Goal: Information Seeking & Learning: Learn about a topic

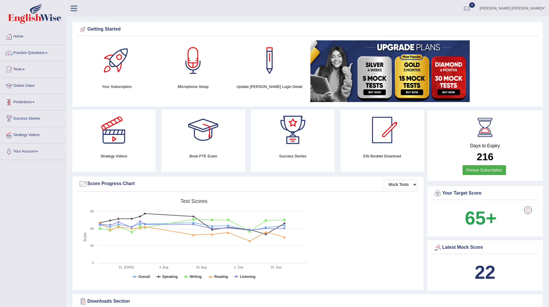
click at [22, 102] on link "Predictions" at bounding box center [33, 101] width 66 height 14
click at [32, 114] on link "Latest Predictions" at bounding box center [38, 115] width 54 height 10
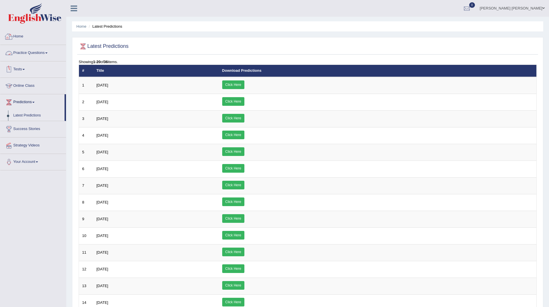
click at [16, 34] on link "Home" at bounding box center [33, 36] width 66 height 14
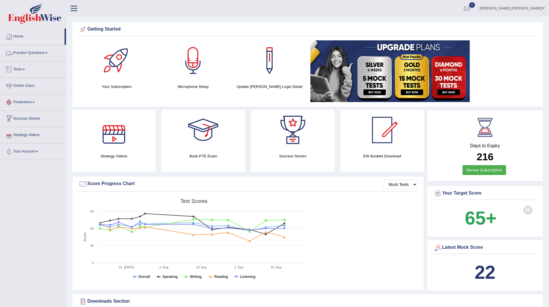
click at [22, 50] on link "Practice Questions" at bounding box center [33, 52] width 66 height 14
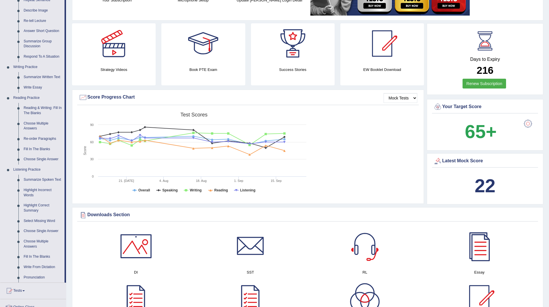
scroll to position [202, 0]
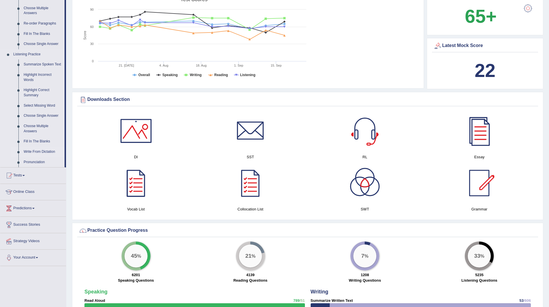
click at [36, 150] on link "Write From Dictation" at bounding box center [42, 152] width 43 height 10
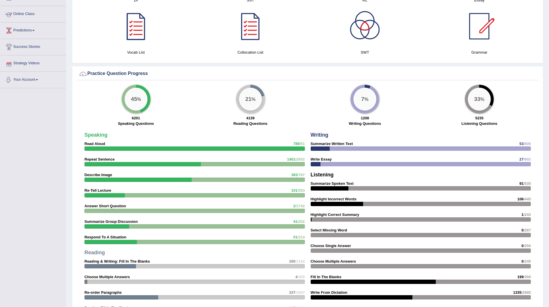
scroll to position [311, 0]
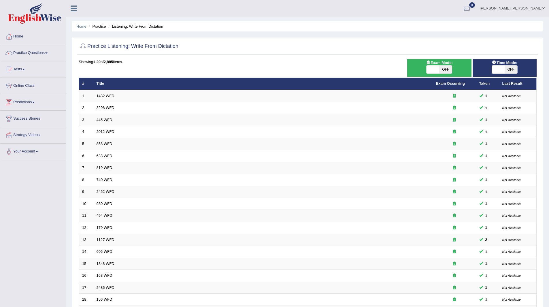
click at [510, 70] on span "OFF" at bounding box center [510, 69] width 13 height 8
checkbox input "true"
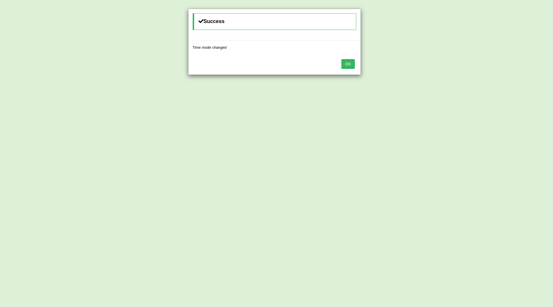
click at [350, 58] on div "OK" at bounding box center [274, 64] width 172 height 20
click at [350, 65] on button "OK" at bounding box center [347, 64] width 13 height 10
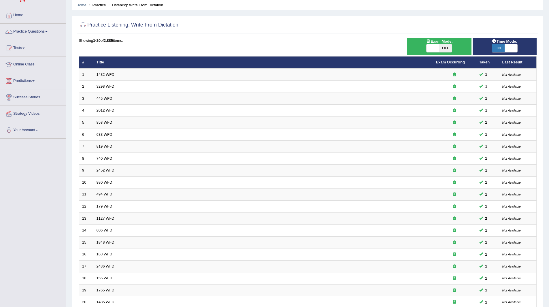
scroll to position [75, 0]
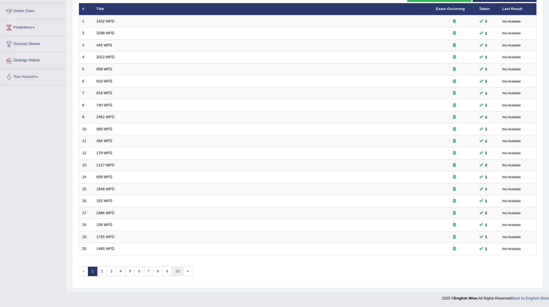
click at [177, 270] on link "10" at bounding box center [177, 271] width 12 height 10
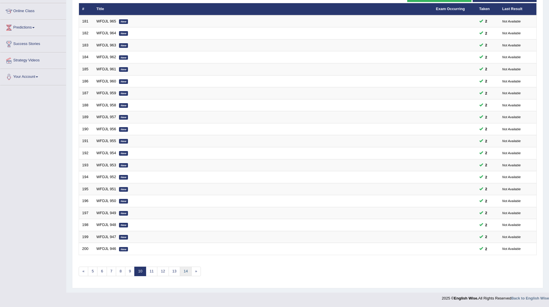
click at [187, 271] on link "14" at bounding box center [186, 271] width 12 height 10
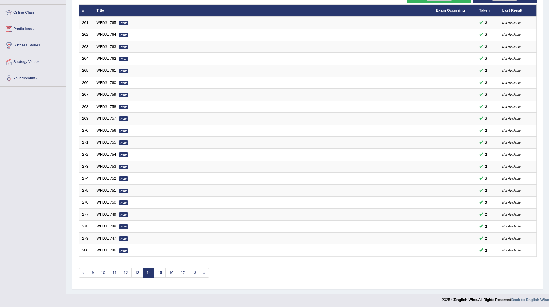
scroll to position [75, 0]
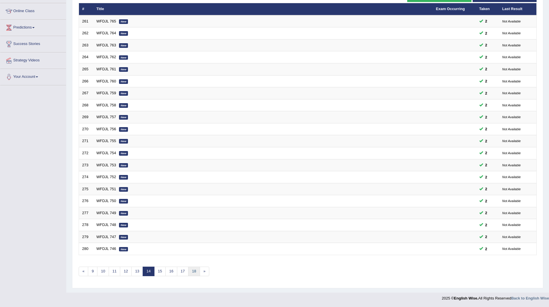
click at [194, 270] on link "18" at bounding box center [194, 271] width 12 height 10
click at [197, 270] on link "22" at bounding box center [196, 271] width 12 height 10
click at [197, 270] on link "26" at bounding box center [196, 271] width 12 height 10
click at [197, 270] on link "30" at bounding box center [196, 271] width 12 height 10
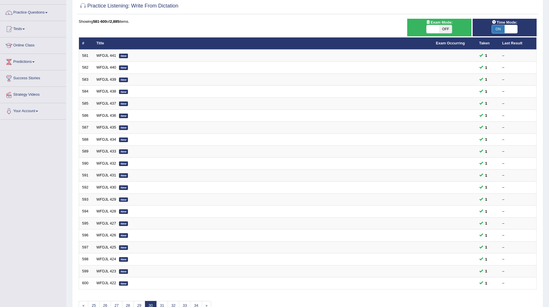
scroll to position [75, 0]
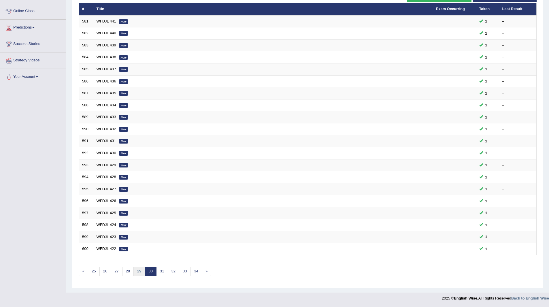
click at [136, 271] on link "29" at bounding box center [139, 271] width 12 height 10
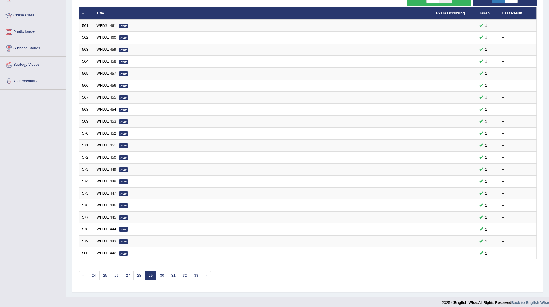
scroll to position [75, 0]
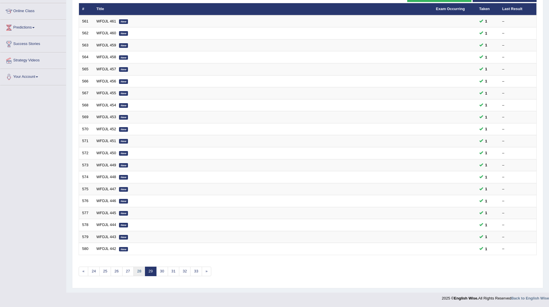
click at [142, 274] on link "28" at bounding box center [139, 271] width 12 height 10
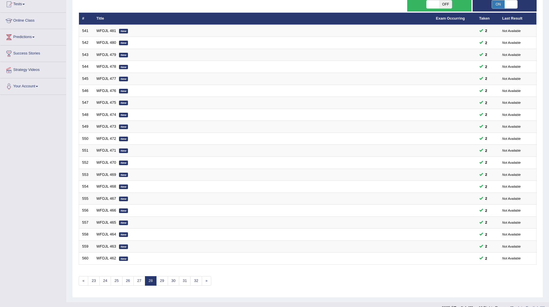
scroll to position [75, 0]
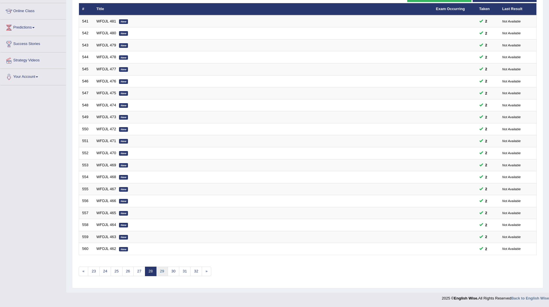
click at [162, 271] on link "29" at bounding box center [162, 271] width 12 height 10
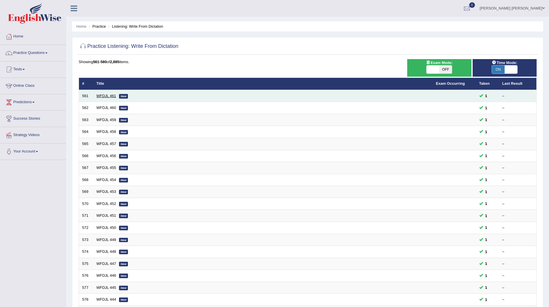
click at [101, 96] on link "WFDJL 461" at bounding box center [106, 96] width 20 height 4
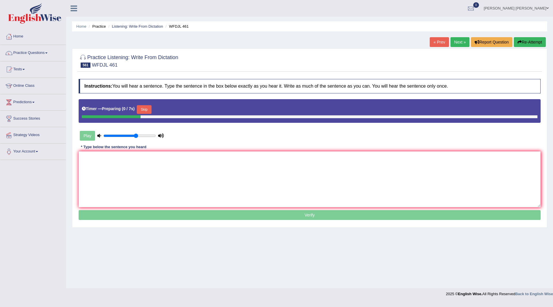
click at [145, 111] on button "Skip" at bounding box center [144, 109] width 14 height 9
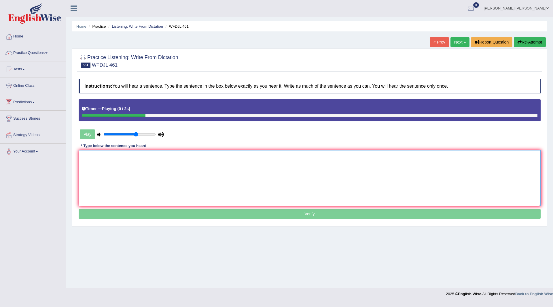
click at [158, 179] on textarea at bounding box center [310, 178] width 462 height 56
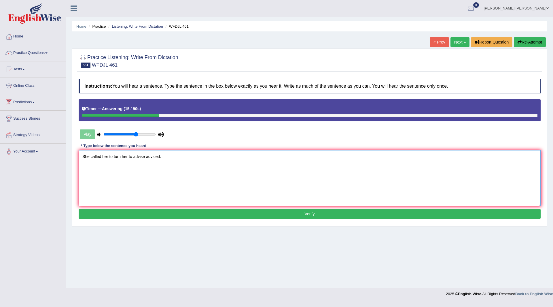
type textarea "She called her to turn her to advise adviced."
click at [236, 212] on button "Verify" at bounding box center [310, 214] width 462 height 10
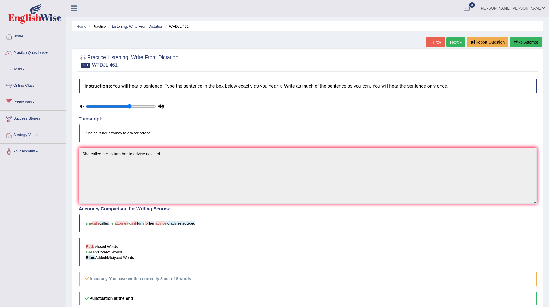
click at [453, 42] on link "Next »" at bounding box center [455, 42] width 19 height 10
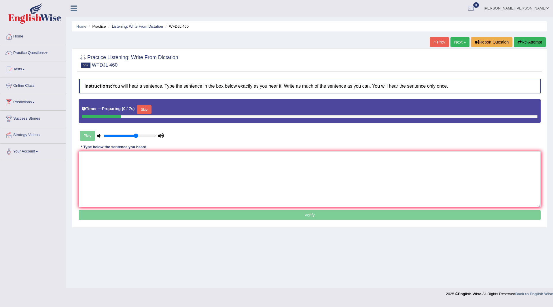
click at [145, 108] on button "Skip" at bounding box center [144, 109] width 14 height 9
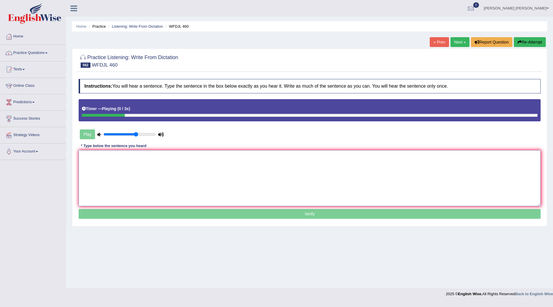
click at [137, 170] on textarea at bounding box center [310, 178] width 462 height 56
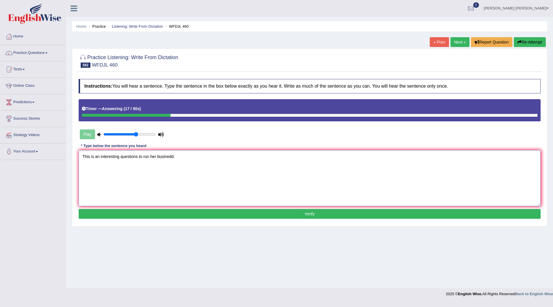
type textarea "This is an interesting questions to run her businedd."
click at [206, 214] on button "Verify" at bounding box center [310, 214] width 462 height 10
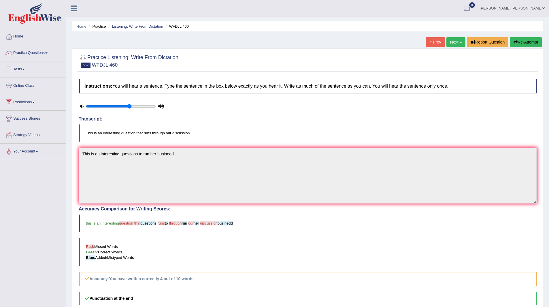
click at [449, 42] on link "Next »" at bounding box center [455, 42] width 19 height 10
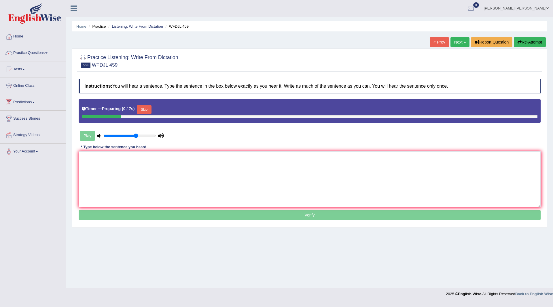
click at [147, 109] on button "Skip" at bounding box center [144, 109] width 14 height 9
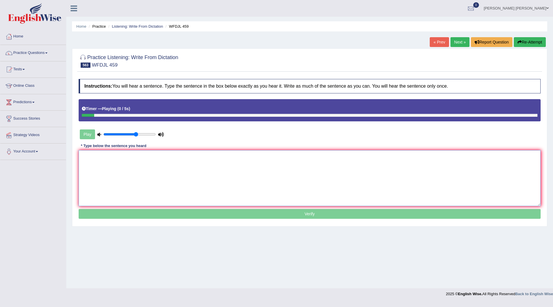
click at [114, 168] on textarea at bounding box center [310, 178] width 462 height 56
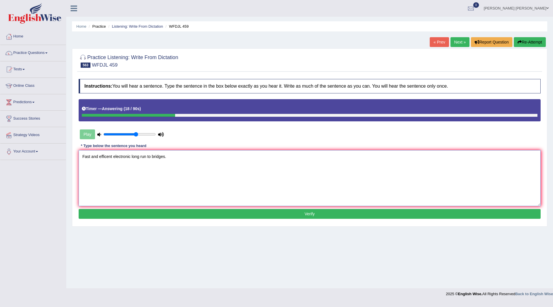
type textarea "Fast and efficent electronic long run to bridges."
click at [248, 212] on button "Verify" at bounding box center [310, 214] width 462 height 10
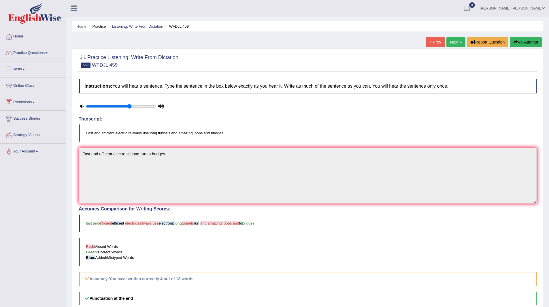
click at [454, 43] on link "Next »" at bounding box center [455, 42] width 19 height 10
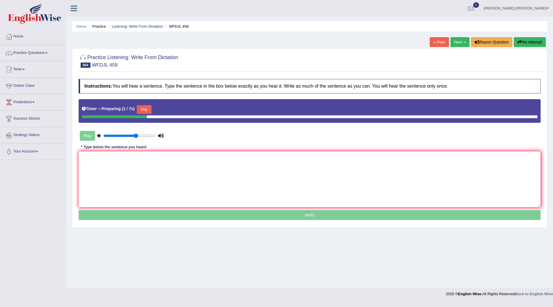
click at [148, 108] on button "Skip" at bounding box center [144, 109] width 14 height 9
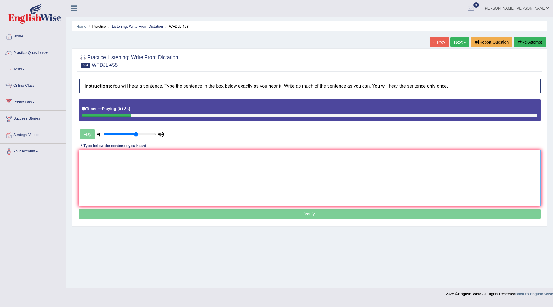
click at [129, 169] on textarea at bounding box center [310, 178] width 462 height 56
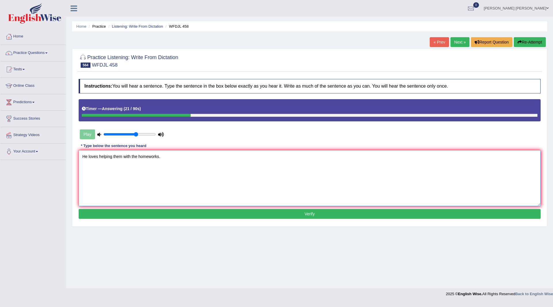
type textarea "He loves helping them with the homeworks."
click at [237, 211] on button "Verify" at bounding box center [310, 214] width 462 height 10
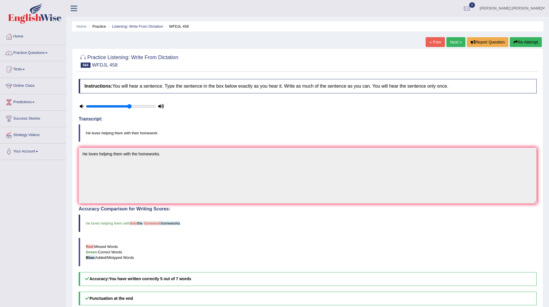
click at [451, 41] on link "Next »" at bounding box center [455, 42] width 19 height 10
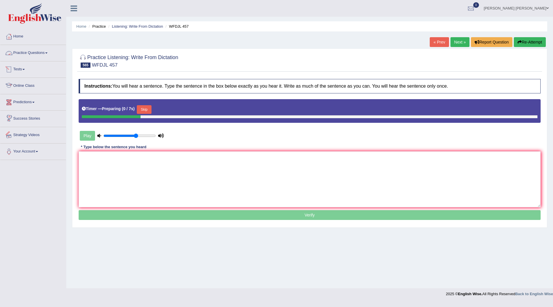
click at [147, 109] on button "Skip" at bounding box center [144, 109] width 14 height 9
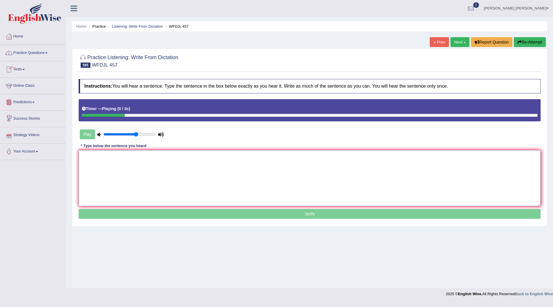
click at [95, 173] on textarea at bounding box center [310, 178] width 462 height 56
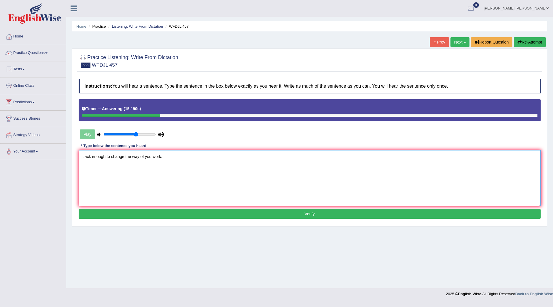
type textarea "Lack enough to change the way of you work."
click at [194, 212] on button "Verify" at bounding box center [310, 214] width 462 height 10
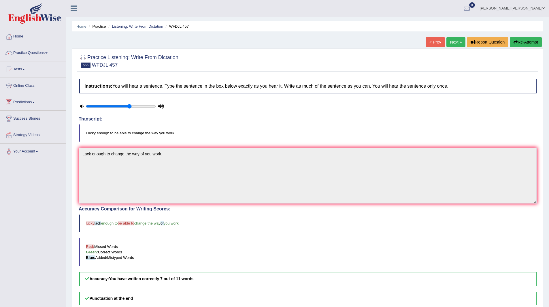
click at [450, 41] on link "Next »" at bounding box center [455, 42] width 19 height 10
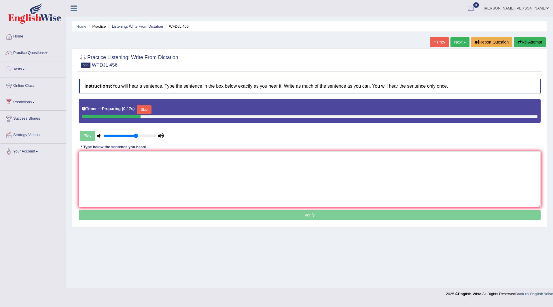
click at [149, 108] on button "Skip" at bounding box center [144, 109] width 14 height 9
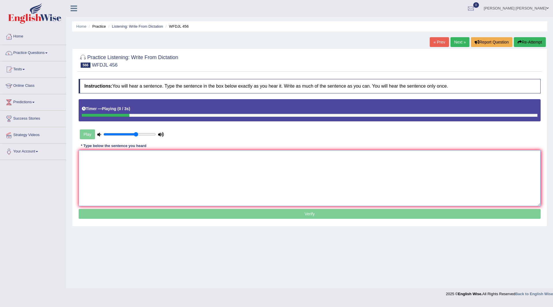
drag, startPoint x: 139, startPoint y: 170, endPoint x: 140, endPoint y: 173, distance: 3.3
click at [140, 173] on textarea at bounding box center [310, 178] width 462 height 56
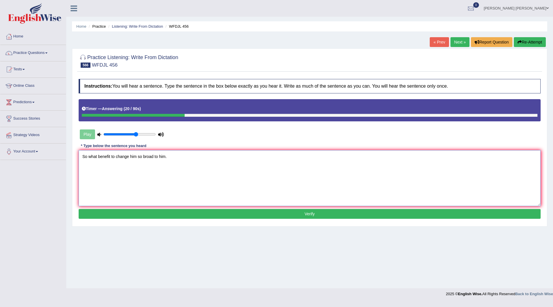
type textarea "So what benefit to change him so broad to him."
click at [225, 209] on button "Verify" at bounding box center [310, 214] width 462 height 10
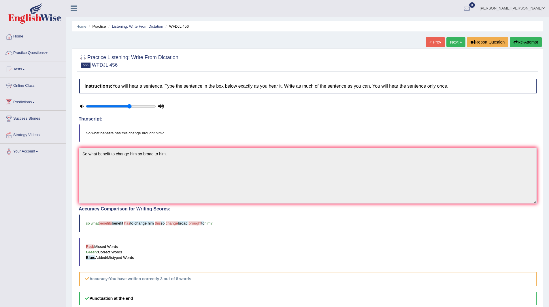
click at [446, 39] on link "Next »" at bounding box center [455, 42] width 19 height 10
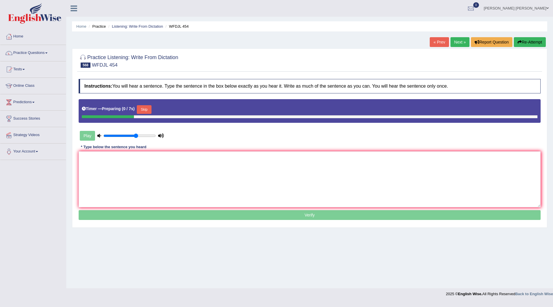
click at [144, 108] on button "Skip" at bounding box center [144, 109] width 14 height 9
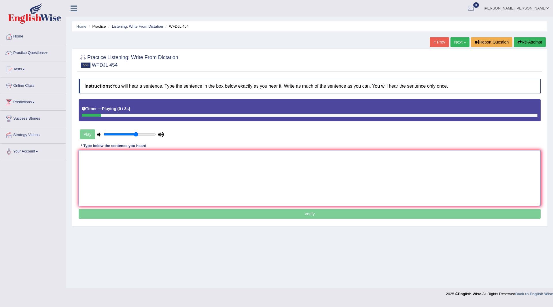
click at [160, 172] on textarea at bounding box center [310, 178] width 462 height 56
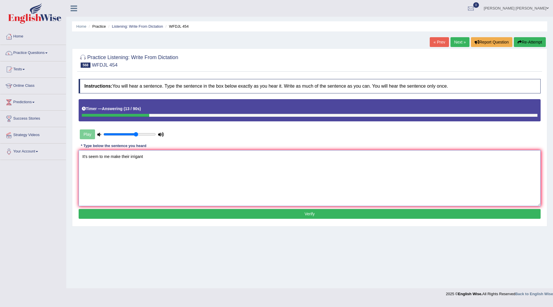
type textarea "It's seem to me make their irrigant"
click at [236, 215] on button "Verify" at bounding box center [310, 214] width 462 height 10
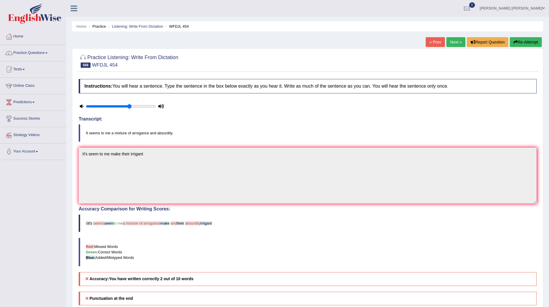
click at [450, 39] on link "Next »" at bounding box center [455, 42] width 19 height 10
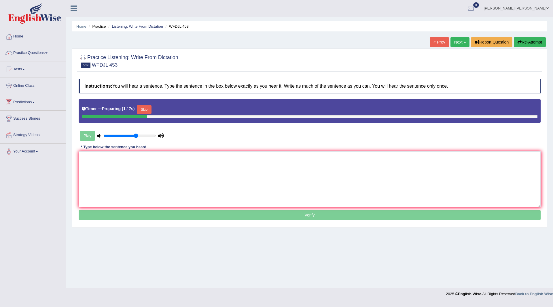
drag, startPoint x: 147, startPoint y: 109, endPoint x: 148, endPoint y: 122, distance: 13.6
click at [147, 112] on button "Skip" at bounding box center [144, 109] width 14 height 9
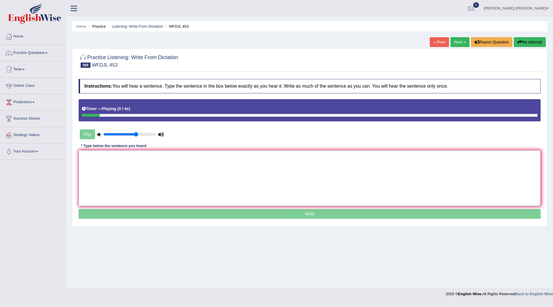
click at [137, 164] on textarea at bounding box center [310, 178] width 462 height 56
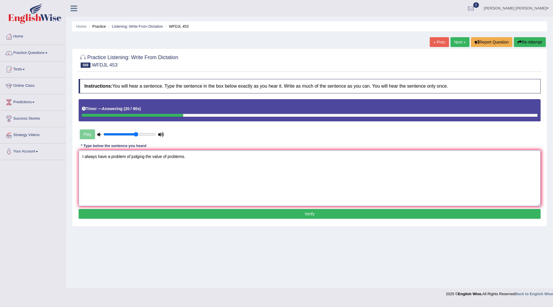
type textarea "I always have a problem of judging the value of problems."
click at [284, 213] on button "Verify" at bounding box center [310, 214] width 462 height 10
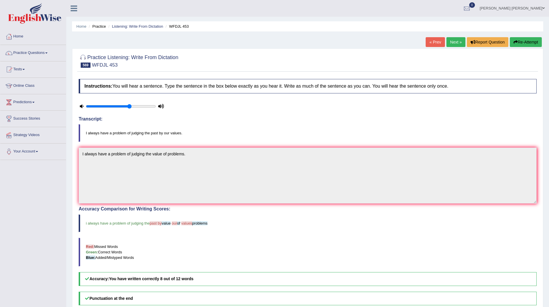
click at [452, 41] on link "Next »" at bounding box center [455, 42] width 19 height 10
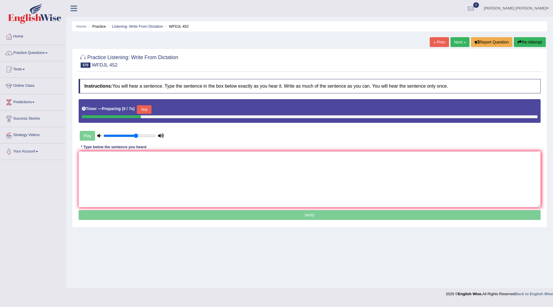
click at [146, 107] on button "Skip" at bounding box center [144, 109] width 14 height 9
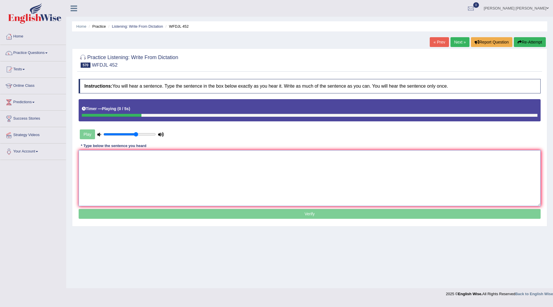
drag, startPoint x: 175, startPoint y: 171, endPoint x: 241, endPoint y: 166, distance: 65.8
click at [176, 171] on textarea at bounding box center [310, 178] width 462 height 56
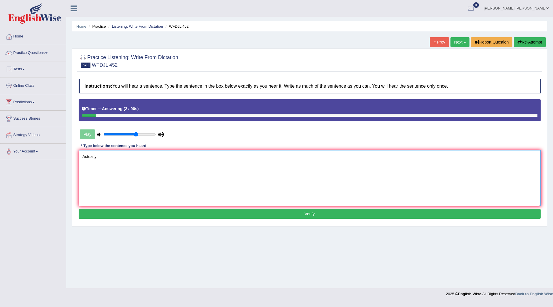
type textarea "Actually"
click at [270, 216] on button "Verify" at bounding box center [310, 214] width 462 height 10
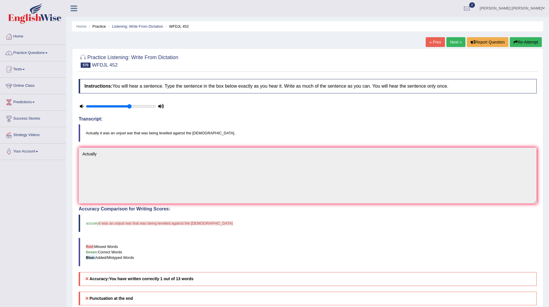
click at [453, 43] on link "Next »" at bounding box center [455, 42] width 19 height 10
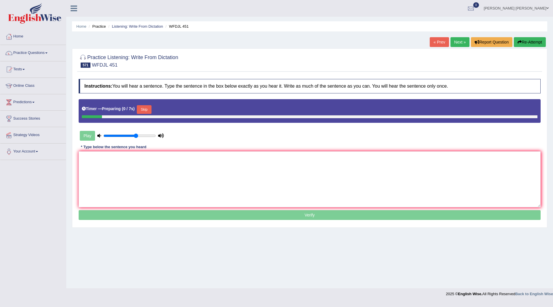
click at [147, 110] on button "Skip" at bounding box center [144, 109] width 14 height 9
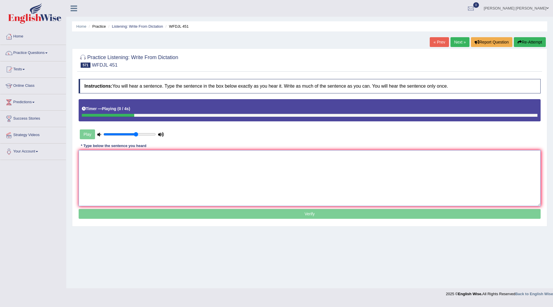
click at [117, 163] on textarea at bounding box center [310, 178] width 462 height 56
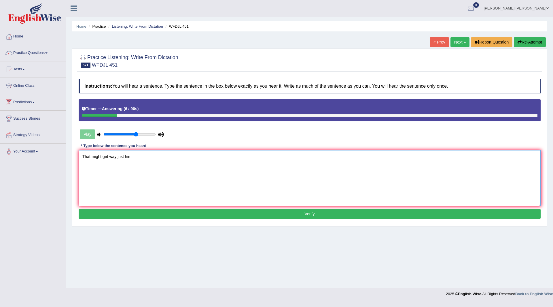
type textarea "That might get way just him"
click at [138, 216] on button "Verify" at bounding box center [310, 214] width 462 height 10
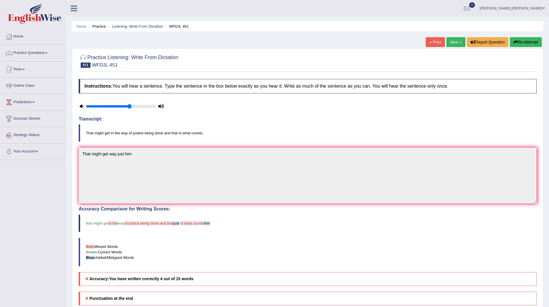
click at [453, 41] on link "Next »" at bounding box center [455, 42] width 19 height 10
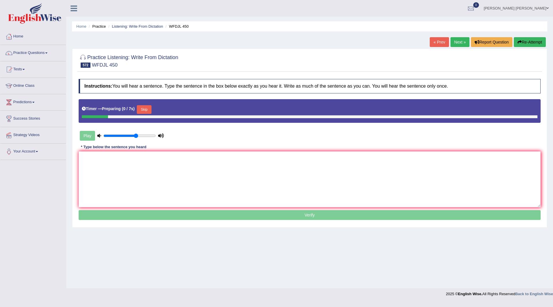
click at [150, 108] on button "Skip" at bounding box center [144, 109] width 14 height 9
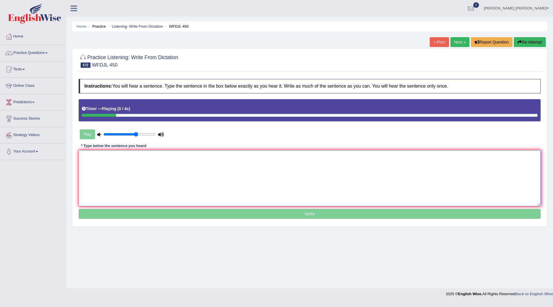
click at [115, 159] on textarea at bounding box center [310, 178] width 462 height 56
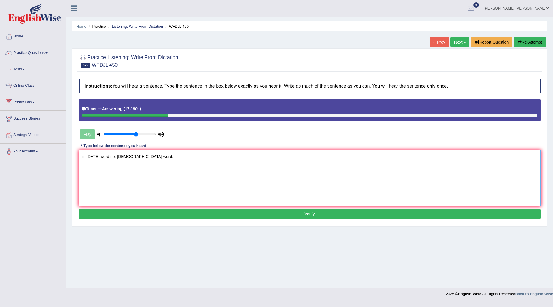
type textarea "in 1970 word not cristian word."
click at [259, 216] on button "Verify" at bounding box center [310, 214] width 462 height 10
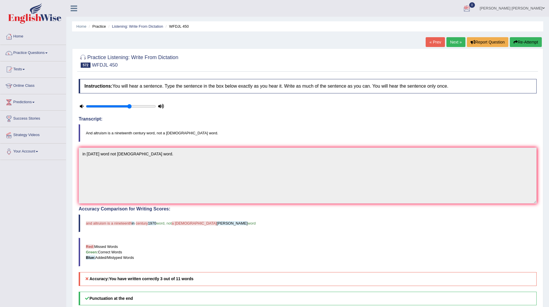
click at [450, 40] on link "Next »" at bounding box center [455, 42] width 19 height 10
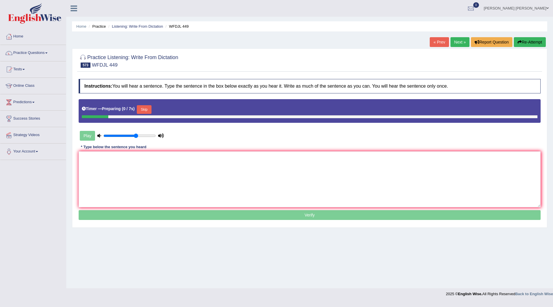
click at [146, 108] on button "Skip" at bounding box center [144, 109] width 14 height 9
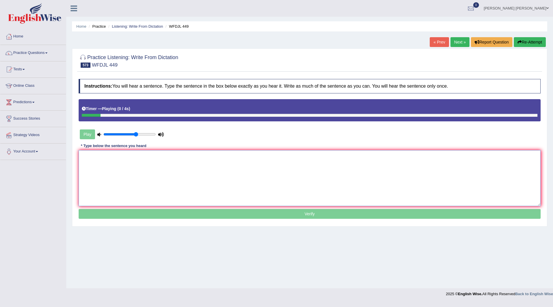
click at [109, 169] on textarea at bounding box center [310, 178] width 462 height 56
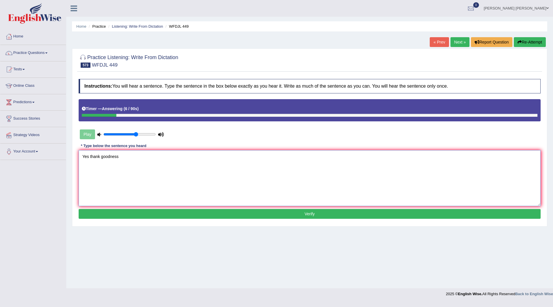
type textarea "Yes thank goodness"
click at [246, 217] on button "Verify" at bounding box center [310, 214] width 462 height 10
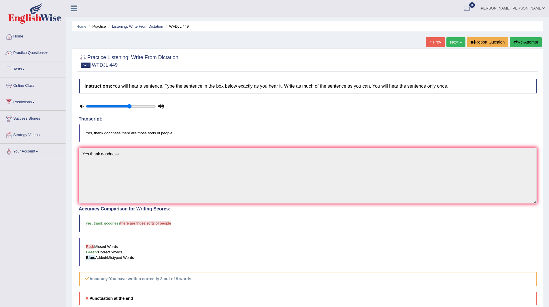
click at [447, 40] on link "Next »" at bounding box center [455, 42] width 19 height 10
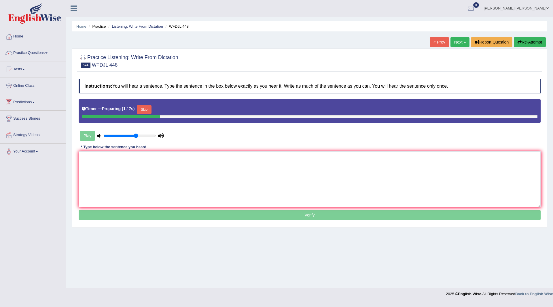
click at [147, 108] on button "Skip" at bounding box center [144, 109] width 14 height 9
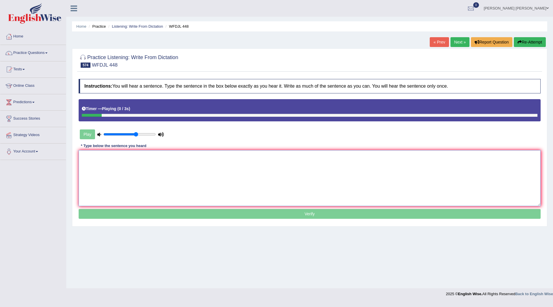
drag, startPoint x: 154, startPoint y: 166, endPoint x: 157, endPoint y: 166, distance: 3.5
click at [157, 166] on textarea at bounding box center [310, 178] width 462 height 56
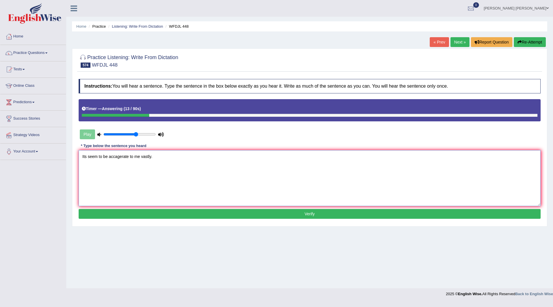
type textarea "Its seem to be accagerate to me vastly."
click at [287, 209] on button "Verify" at bounding box center [310, 214] width 462 height 10
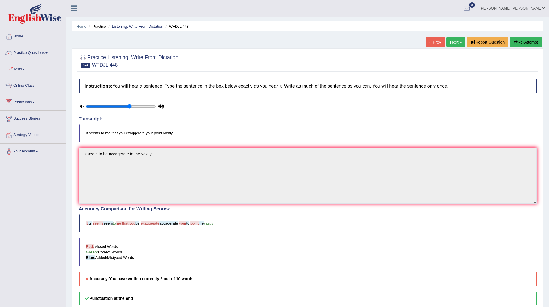
click at [448, 41] on link "Next »" at bounding box center [455, 42] width 19 height 10
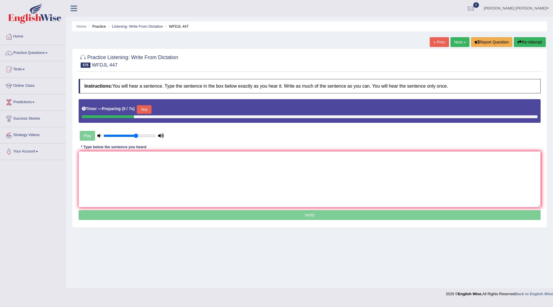
click at [145, 107] on button "Skip" at bounding box center [144, 109] width 14 height 9
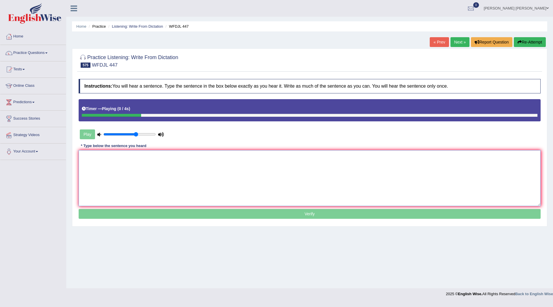
click at [117, 181] on textarea at bounding box center [310, 178] width 462 height 56
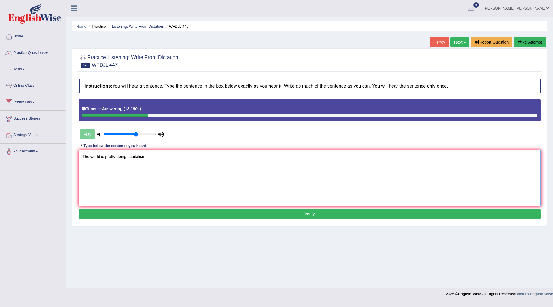
type textarea "The world is pretty doing capitalism"
click at [235, 210] on button "Verify" at bounding box center [310, 214] width 462 height 10
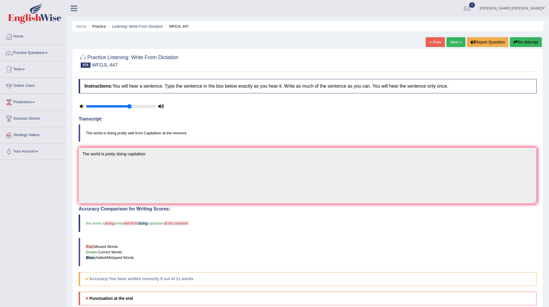
click at [450, 41] on link "Next »" at bounding box center [455, 42] width 19 height 10
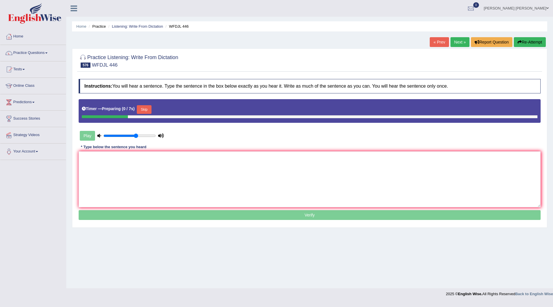
click at [145, 108] on button "Skip" at bounding box center [144, 109] width 14 height 9
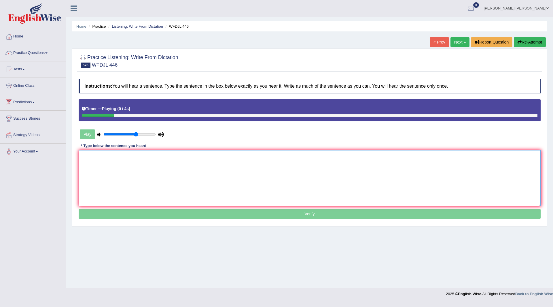
click at [146, 170] on textarea at bounding box center [310, 178] width 462 height 56
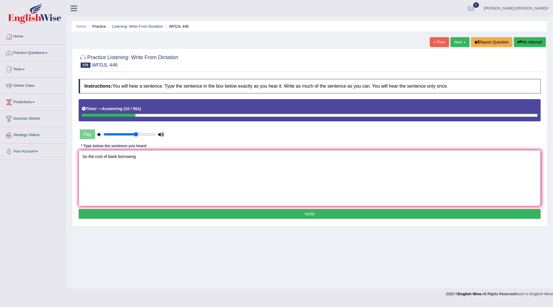
type textarea "So the cost of bank borrowing"
click at [204, 217] on button "Verify" at bounding box center [310, 214] width 462 height 10
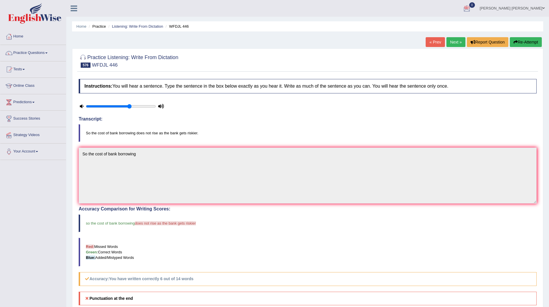
click at [452, 43] on link "Next »" at bounding box center [455, 42] width 19 height 10
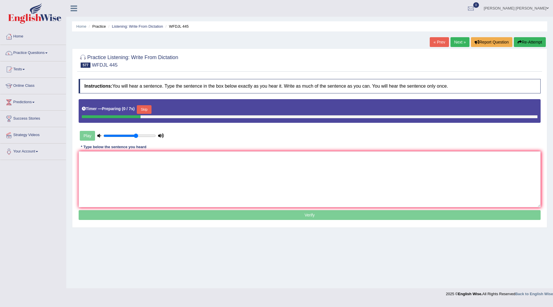
click at [147, 109] on button "Skip" at bounding box center [144, 109] width 14 height 9
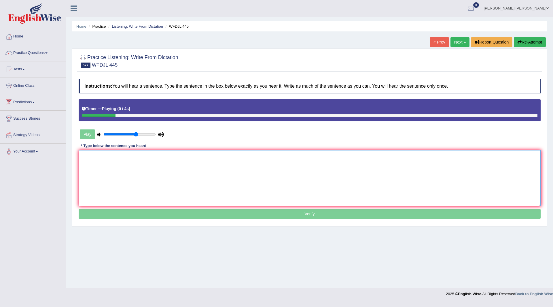
click at [103, 169] on textarea at bounding box center [310, 178] width 462 height 56
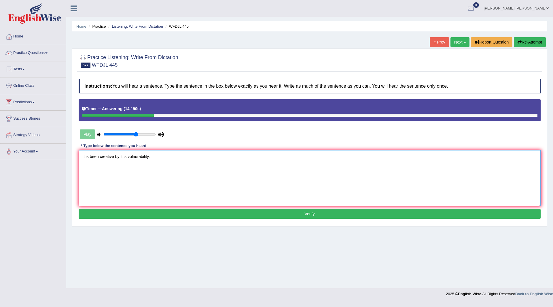
type textarea "It is been creative by it is volnurability."
click at [217, 214] on button "Verify" at bounding box center [310, 214] width 462 height 10
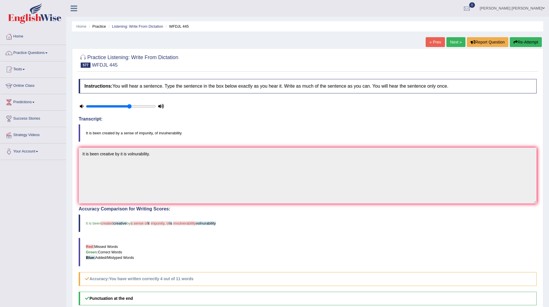
click at [453, 42] on link "Next »" at bounding box center [455, 42] width 19 height 10
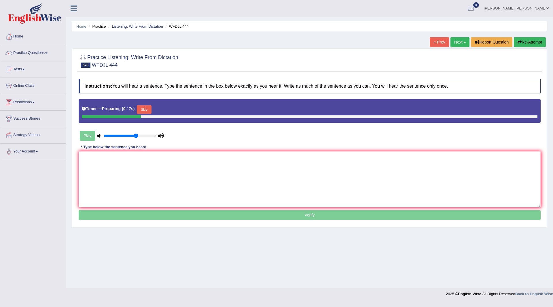
click at [148, 107] on button "Skip" at bounding box center [144, 109] width 14 height 9
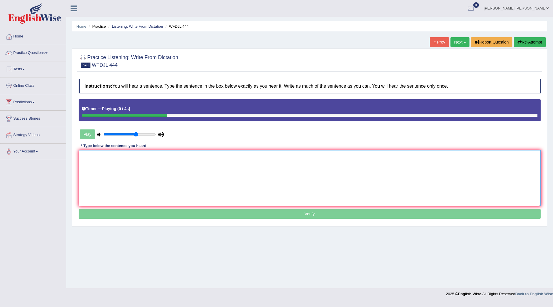
click at [107, 161] on textarea at bounding box center [310, 178] width 462 height 56
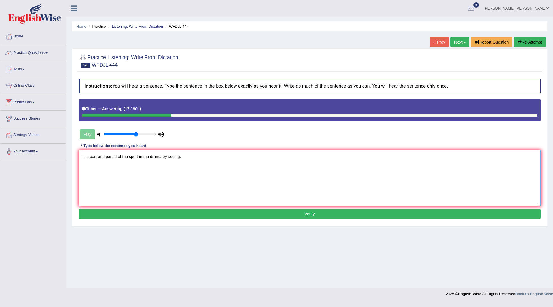
type textarea "It is part and partial of the sport in the drama by seeing."
click at [196, 213] on button "Verify" at bounding box center [310, 214] width 462 height 10
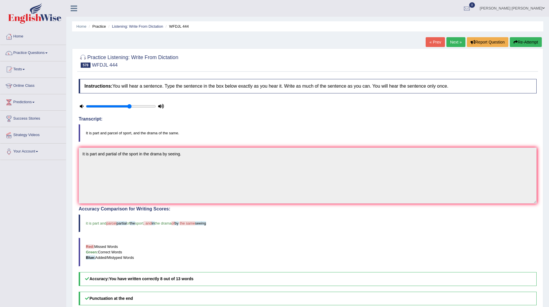
click at [452, 42] on link "Next »" at bounding box center [455, 42] width 19 height 10
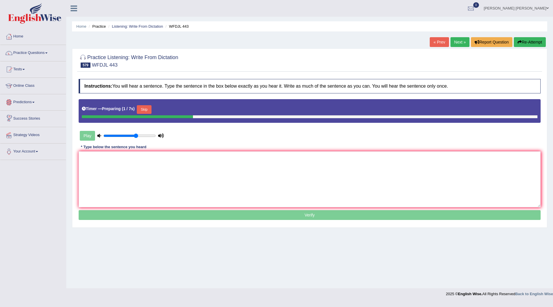
click at [147, 109] on button "Skip" at bounding box center [144, 109] width 14 height 9
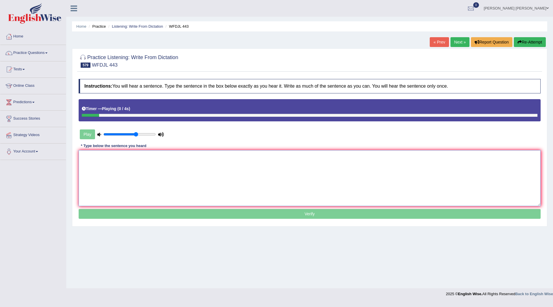
click at [140, 167] on textarea at bounding box center [310, 178] width 462 height 56
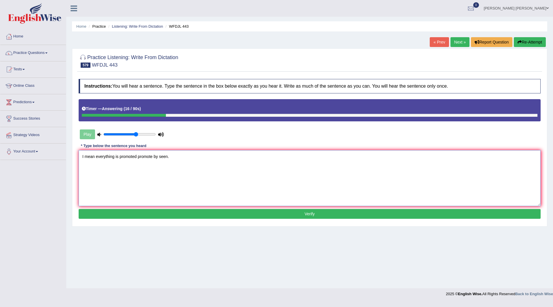
type textarea "I mean everything is promoted promote by seen."
click at [194, 212] on button "Verify" at bounding box center [310, 214] width 462 height 10
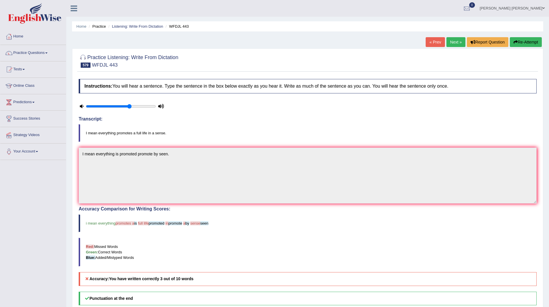
click at [450, 41] on link "Next »" at bounding box center [455, 42] width 19 height 10
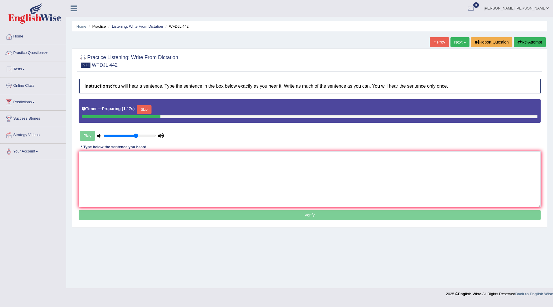
click at [146, 108] on button "Skip" at bounding box center [144, 109] width 14 height 9
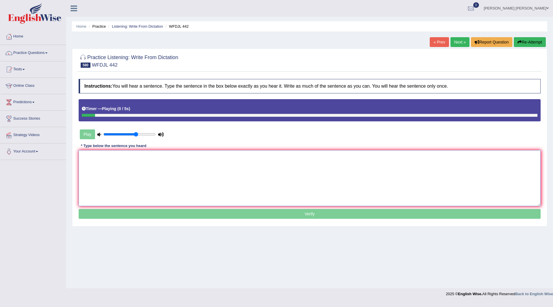
click at [130, 165] on textarea at bounding box center [310, 178] width 462 height 56
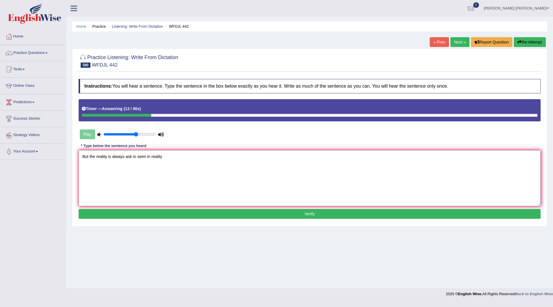
type textarea "But the reality is always ask in seen in reality"
drag, startPoint x: 168, startPoint y: 215, endPoint x: 163, endPoint y: 215, distance: 4.3
click at [167, 215] on button "Verify" at bounding box center [310, 214] width 462 height 10
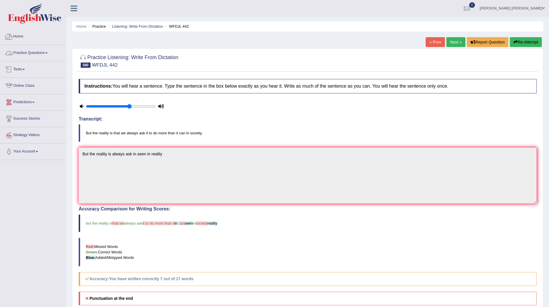
click at [25, 52] on link "Practice Questions" at bounding box center [33, 52] width 66 height 14
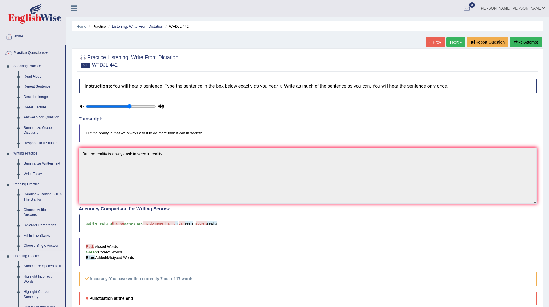
click at [41, 265] on link "Summarize Spoken Text" at bounding box center [42, 266] width 43 height 10
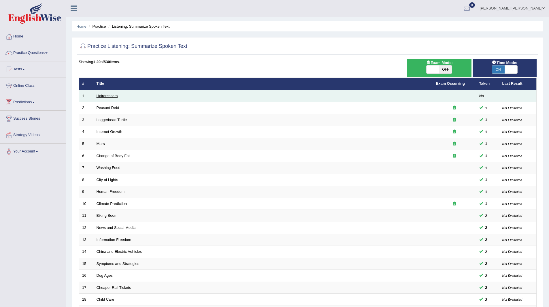
click at [104, 97] on link "Hairdressers" at bounding box center [106, 96] width 21 height 4
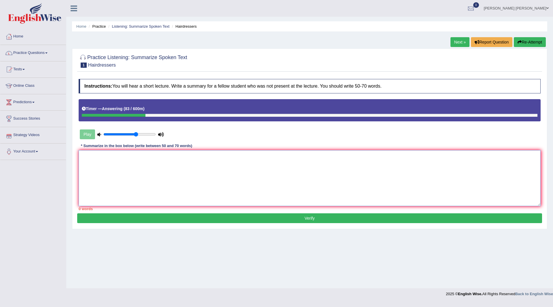
drag, startPoint x: 166, startPoint y: 172, endPoint x: 187, endPoint y: 156, distance: 25.9
click at [169, 167] on textarea at bounding box center [310, 178] width 462 height 56
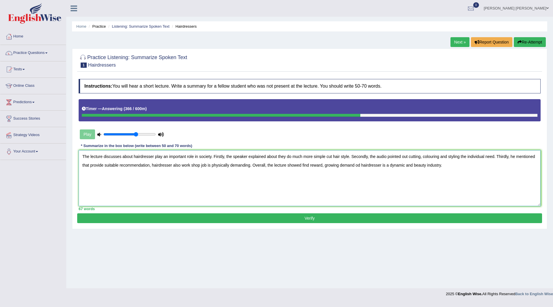
type textarea "The lecture discusses about hairdresser play an important role in society. Firs…"
click at [279, 216] on button "Verify" at bounding box center [309, 218] width 465 height 10
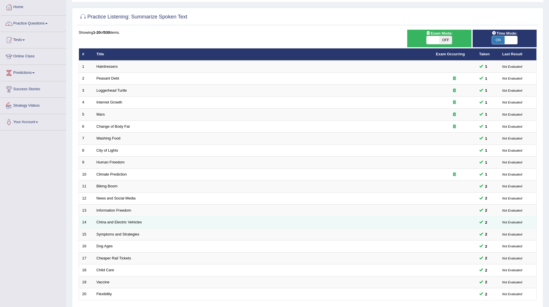
scroll to position [75, 0]
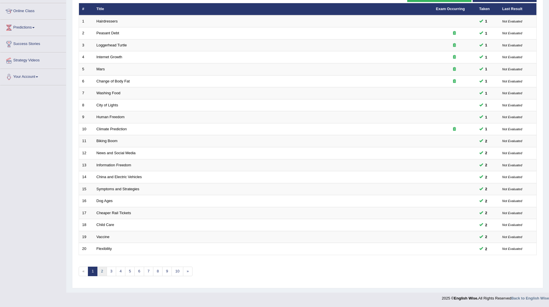
click at [103, 270] on link "2" at bounding box center [102, 271] width 10 height 10
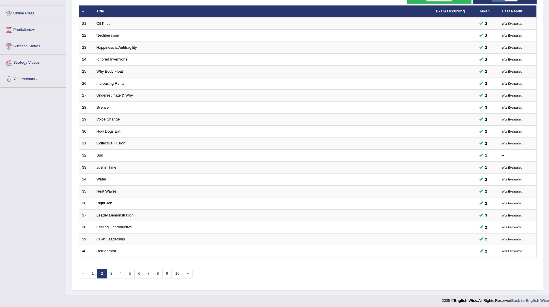
scroll to position [75, 0]
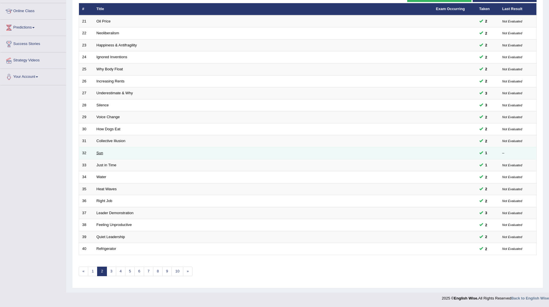
click at [99, 151] on link "Sun" at bounding box center [99, 153] width 7 height 4
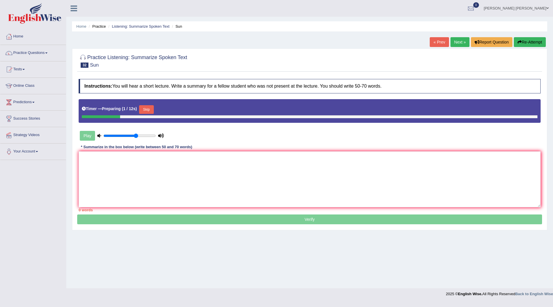
click at [147, 108] on button "Skip" at bounding box center [146, 109] width 14 height 9
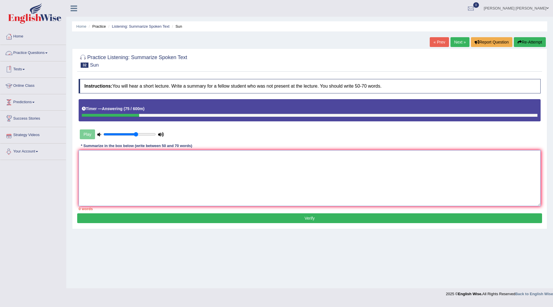
click at [157, 178] on textarea at bounding box center [310, 178] width 462 height 56
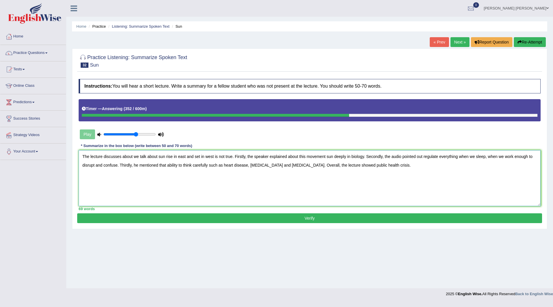
type textarea "The lecture discusses about we talk about sun rise in east and set in west is n…"
click at [278, 219] on button "Verify" at bounding box center [309, 218] width 465 height 10
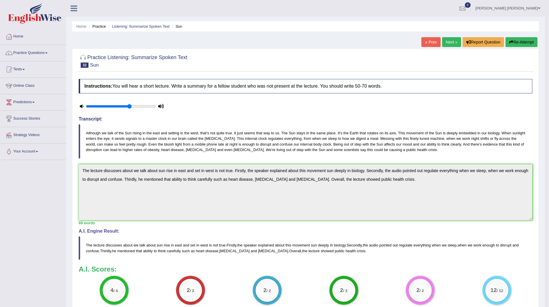
click at [18, 34] on link "Home" at bounding box center [33, 36] width 66 height 14
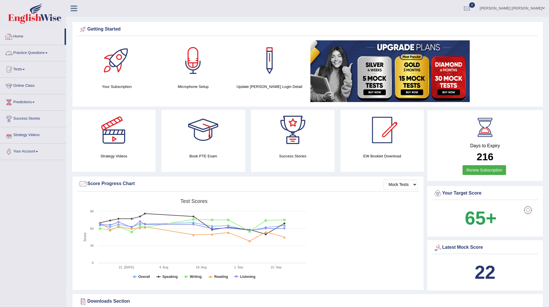
click at [36, 54] on link "Practice Questions" at bounding box center [33, 52] width 66 height 14
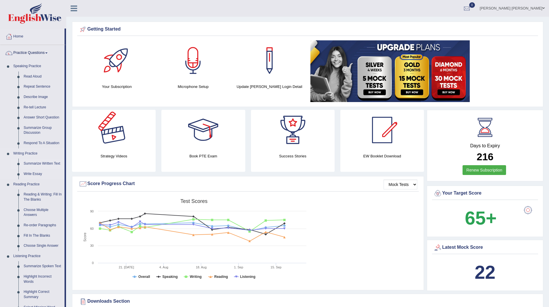
click at [45, 163] on link "Summarize Written Text" at bounding box center [42, 163] width 43 height 10
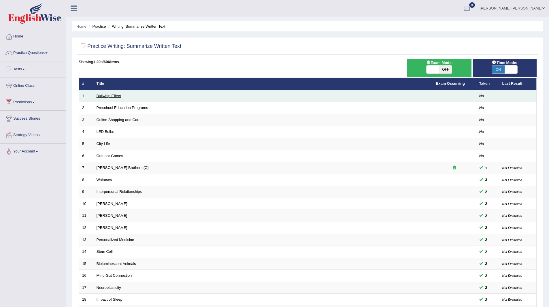
click at [103, 96] on link "Bullwhip Effect" at bounding box center [108, 96] width 24 height 4
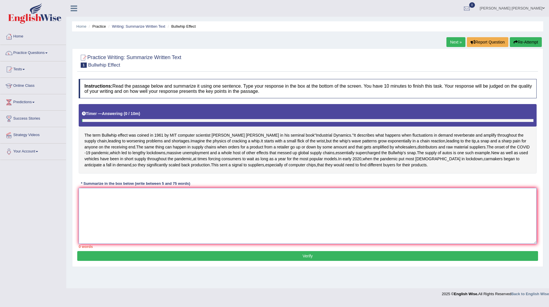
drag, startPoint x: 177, startPoint y: 238, endPoint x: 199, endPoint y: 221, distance: 27.9
click at [185, 235] on textarea at bounding box center [308, 216] width 458 height 56
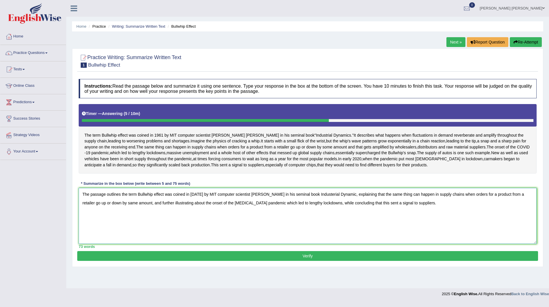
type textarea "The passage outlines the term Bullwhip effect was coined in [DATE] by MIT compu…"
click at [247, 261] on button "Verify" at bounding box center [307, 256] width 461 height 10
